Goal: Task Accomplishment & Management: Use online tool/utility

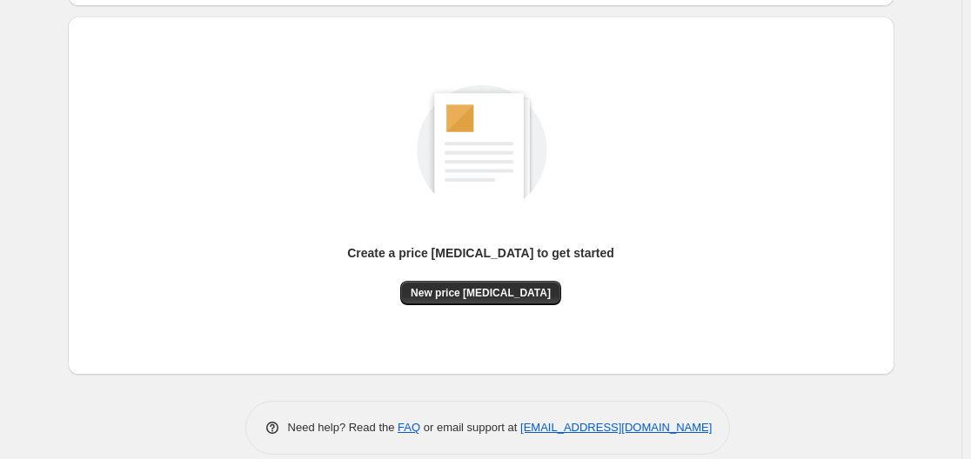
scroll to position [192, 0]
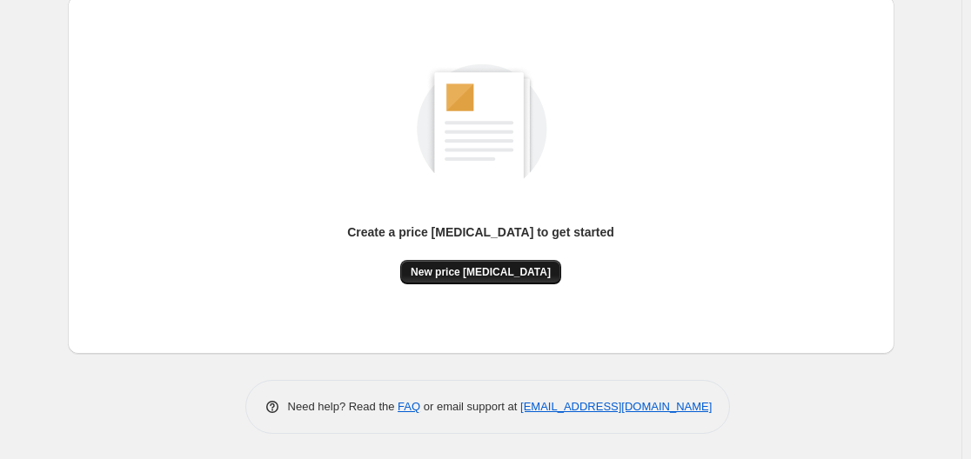
click at [477, 271] on span "New price [MEDICAL_DATA]" at bounding box center [481, 272] width 140 height 14
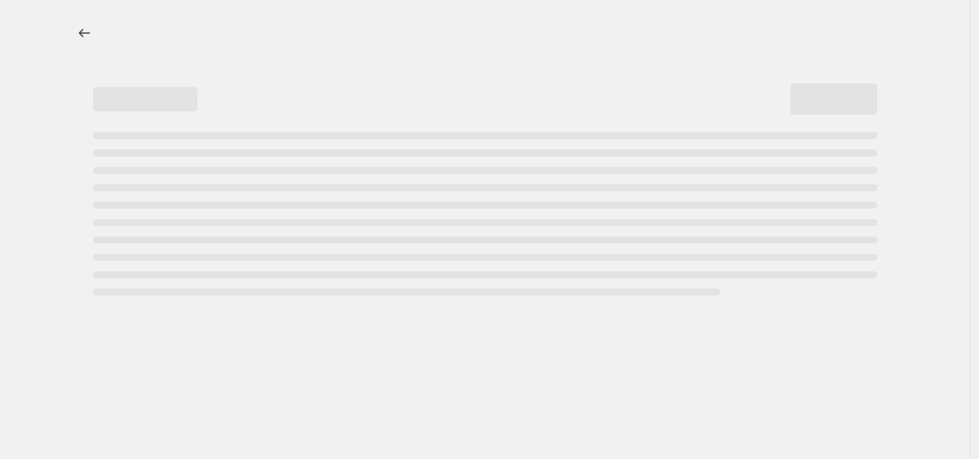
select select "percentage"
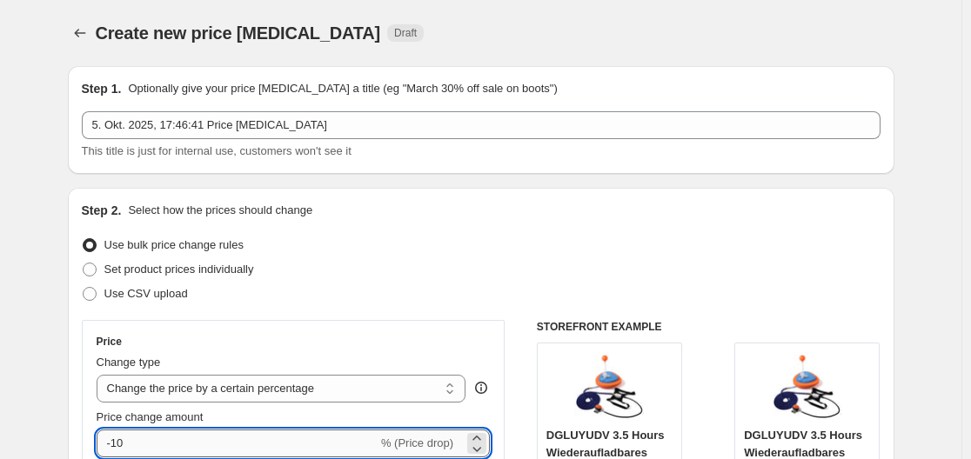
click at [257, 438] on input "-10" at bounding box center [237, 444] width 281 height 28
type input "-1"
type input "-30"
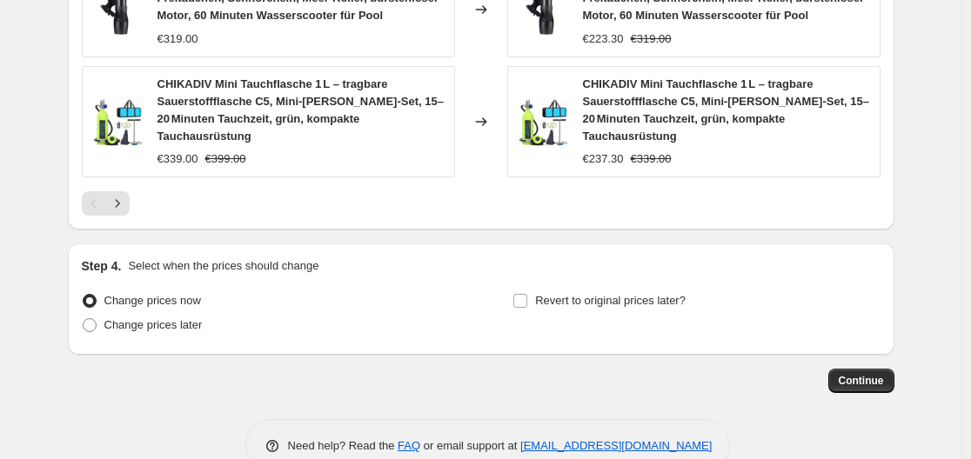
scroll to position [1482, 0]
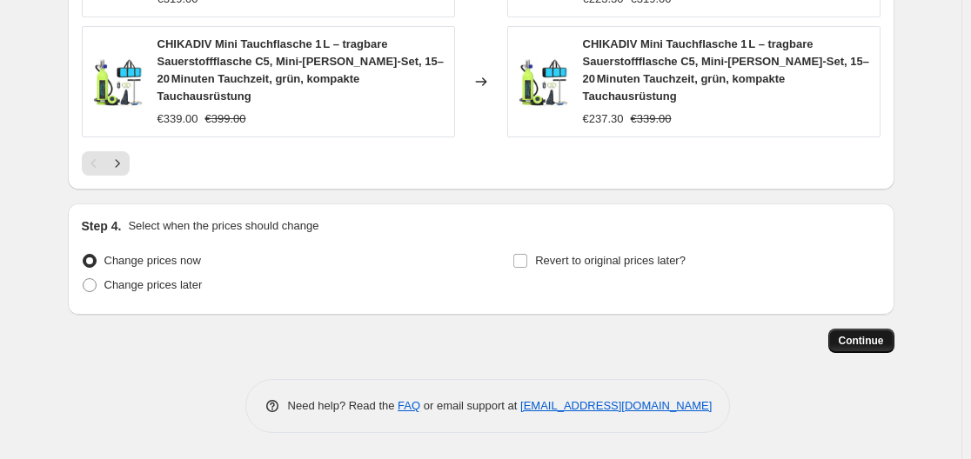
click at [845, 329] on button "Continue" at bounding box center [861, 341] width 66 height 24
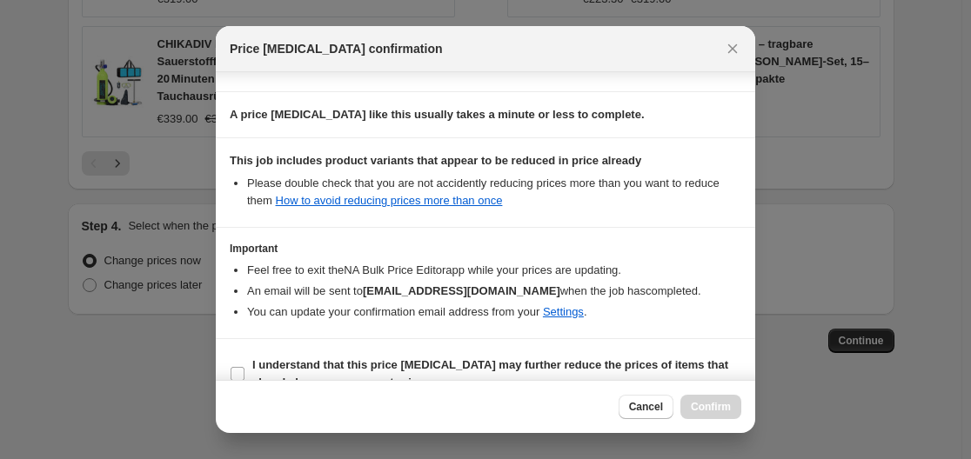
scroll to position [273, 0]
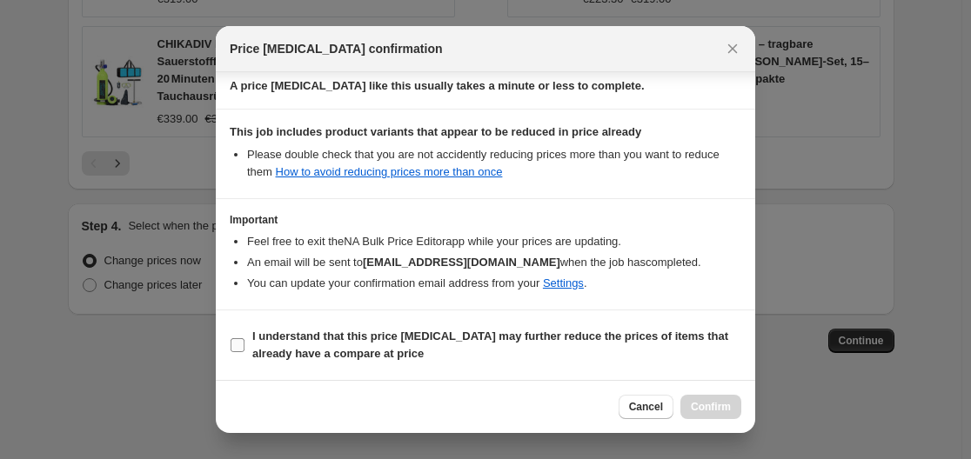
click at [231, 335] on label "I understand that this price [MEDICAL_DATA] may further reduce the prices of it…" at bounding box center [485, 345] width 511 height 42
click at [231, 338] on input "I understand that this price [MEDICAL_DATA] may further reduce the prices of it…" at bounding box center [238, 345] width 14 height 14
checkbox input "true"
click at [702, 399] on button "Confirm" at bounding box center [710, 407] width 61 height 24
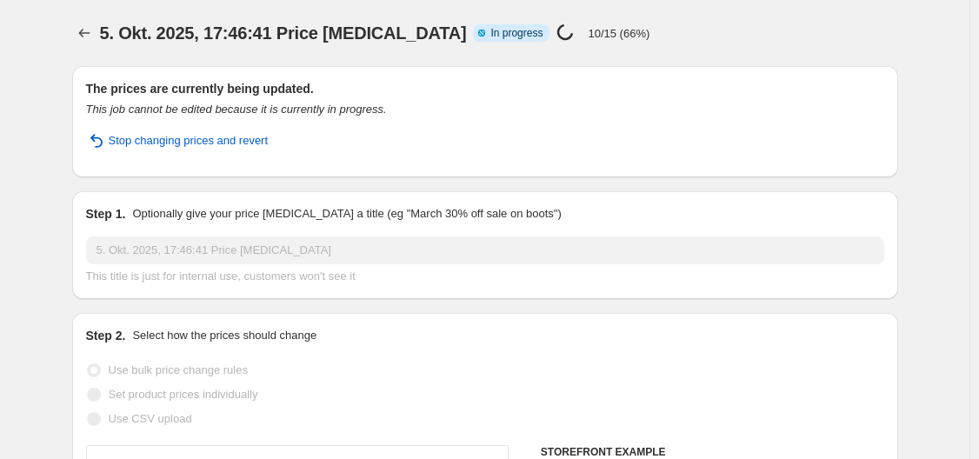
select select "percentage"
